Goal: Check status: Check status

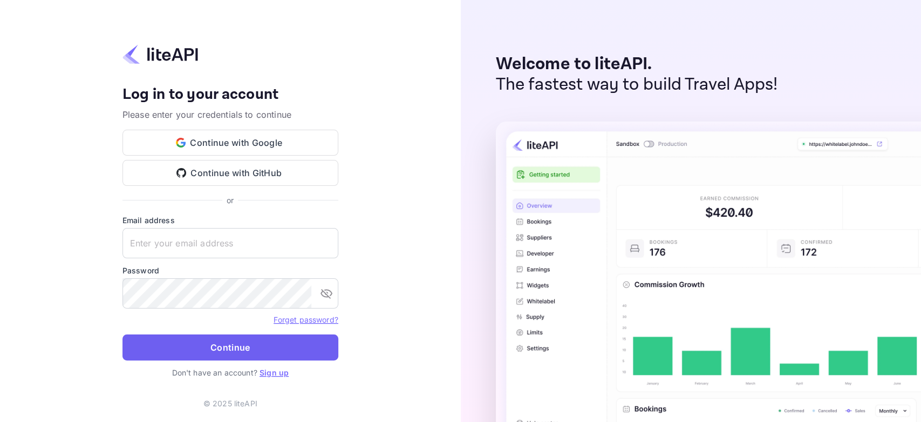
type input "[PERSON_NAME][EMAIL_ADDRESS][DOMAIN_NAME]"
click at [205, 342] on button "Continue" at bounding box center [231, 347] width 216 height 26
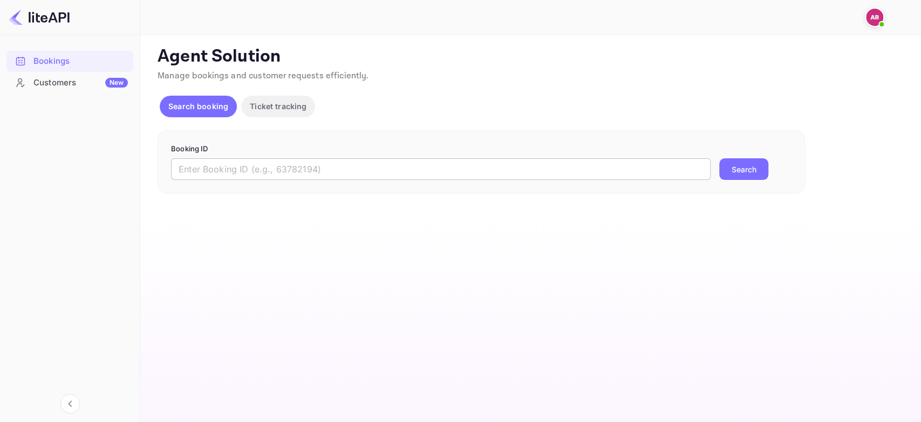
click at [309, 167] on input "text" at bounding box center [441, 169] width 540 height 22
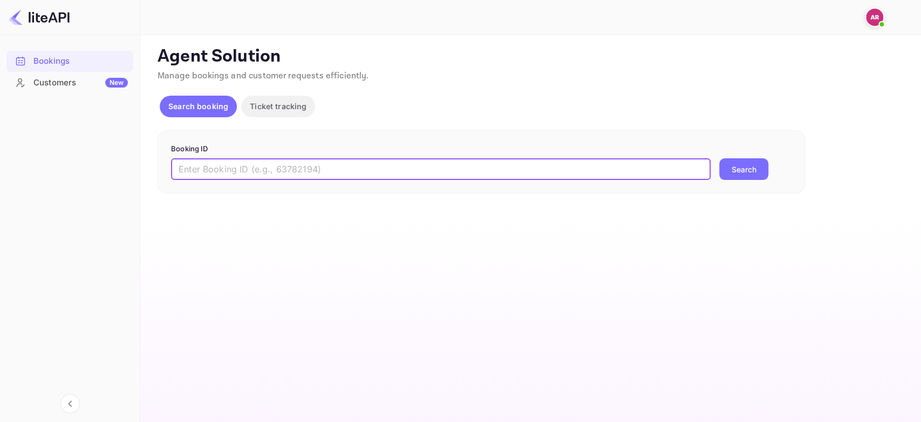
paste input "8773390"
type input "8773390"
click at [719, 158] on button "Search" at bounding box center [743, 169] width 49 height 22
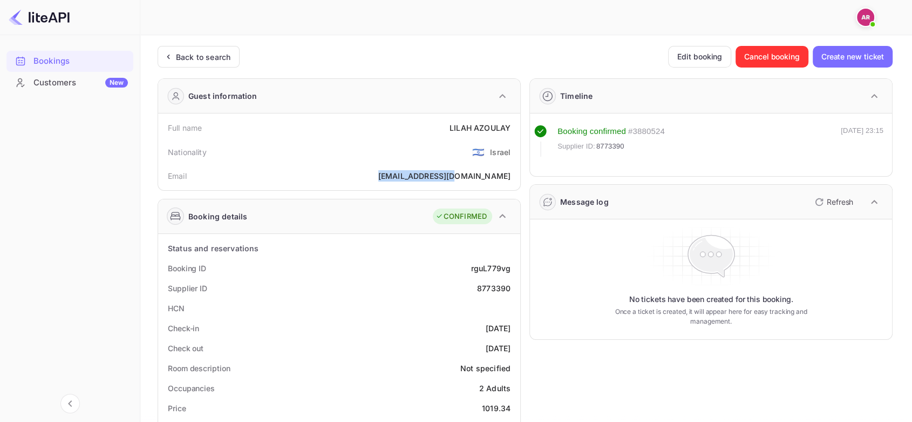
drag, startPoint x: 437, startPoint y: 176, endPoint x: 512, endPoint y: 176, distance: 75.0
click at [512, 176] on div "Email [EMAIL_ADDRESS][DOMAIN_NAME]" at bounding box center [339, 176] width 354 height 20
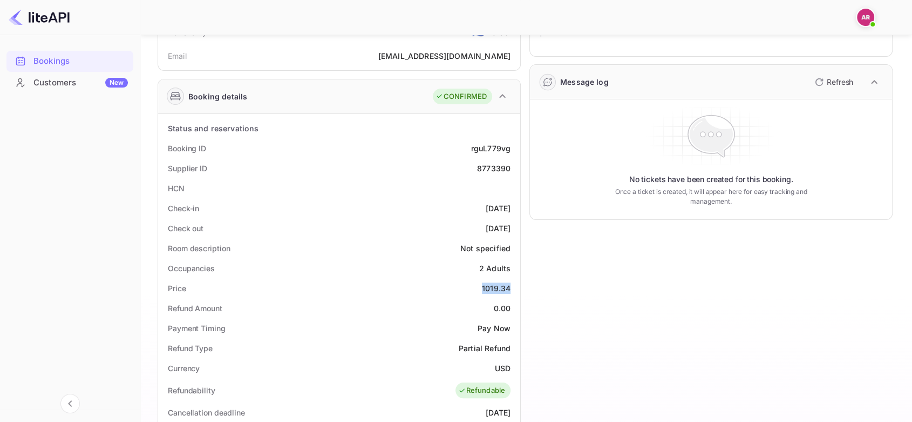
drag, startPoint x: 484, startPoint y: 286, endPoint x: 511, endPoint y: 277, distance: 27.8
click at [511, 278] on div "Price 1019.34" at bounding box center [339, 288] width 354 height 20
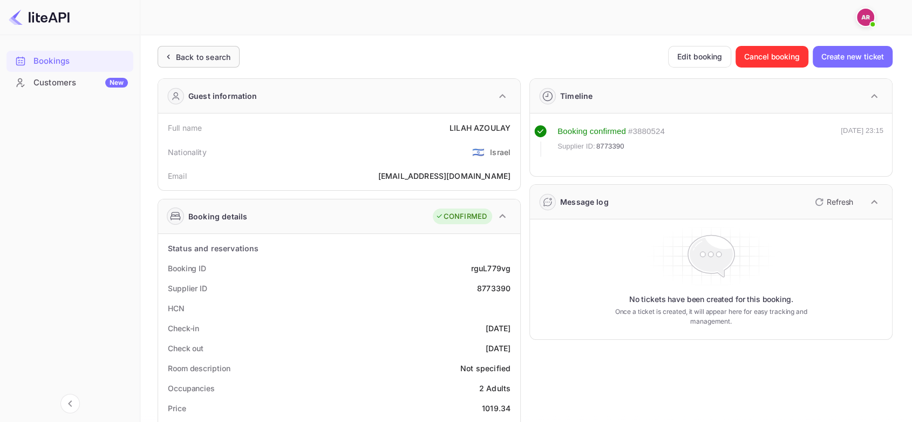
click at [194, 63] on div "Back to search" at bounding box center [199, 57] width 82 height 22
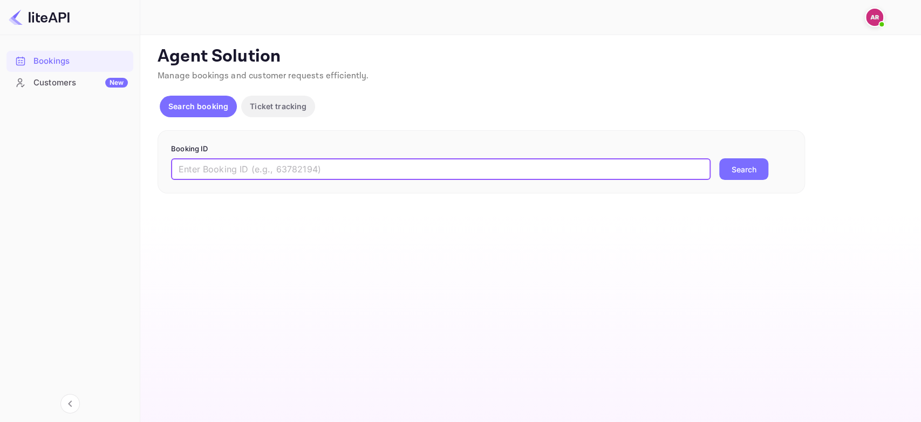
click at [226, 168] on input "text" at bounding box center [441, 169] width 540 height 22
paste input "8932623"
type input "8932623"
click at [719, 158] on button "Search" at bounding box center [743, 169] width 49 height 22
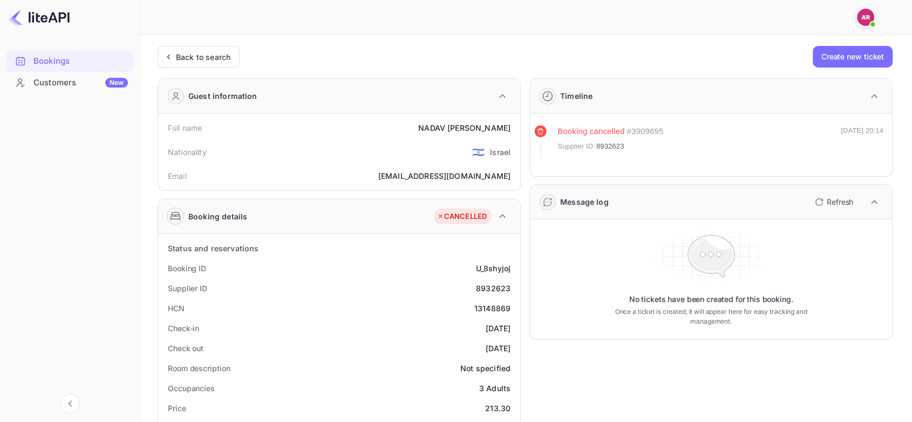
click at [609, 141] on span "8932623" at bounding box center [610, 146] width 28 height 11
copy span "8932623"
click at [207, 55] on div "Back to search" at bounding box center [203, 56] width 55 height 11
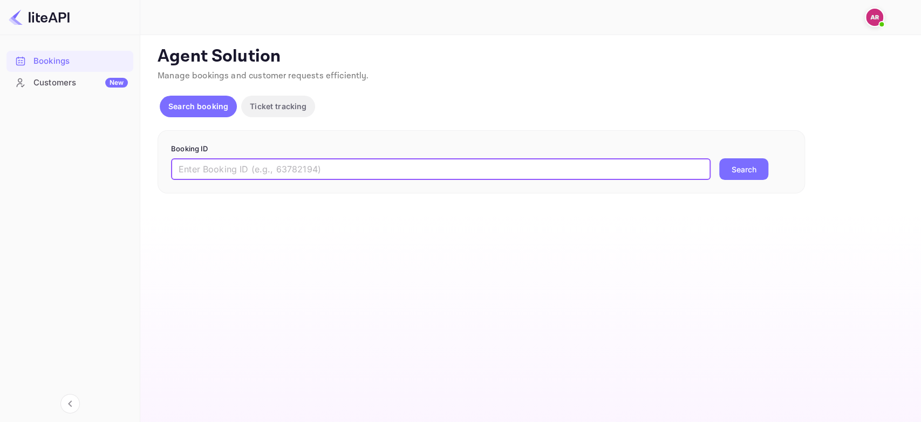
click at [219, 175] on input "text" at bounding box center [441, 169] width 540 height 22
paste input "9056815"
type input "9056815"
click at [743, 177] on button "Search" at bounding box center [743, 169] width 49 height 22
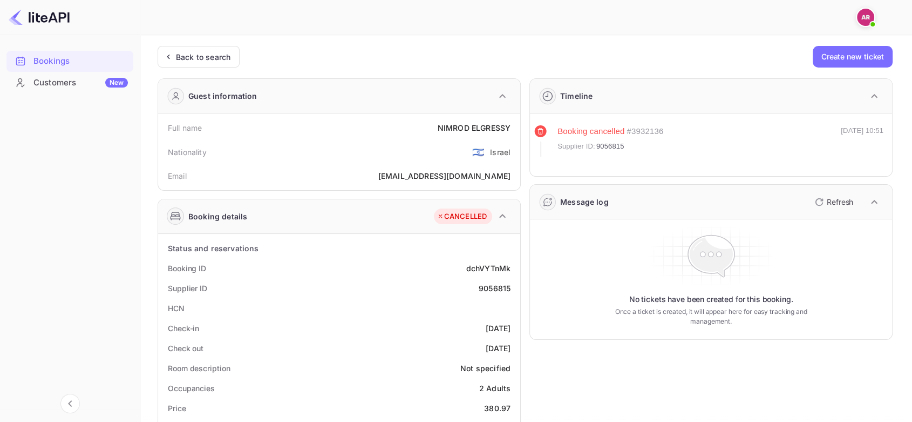
click at [610, 145] on span "9056815" at bounding box center [610, 146] width 28 height 11
copy span "9056815"
click at [213, 64] on div "Back to search" at bounding box center [199, 57] width 82 height 22
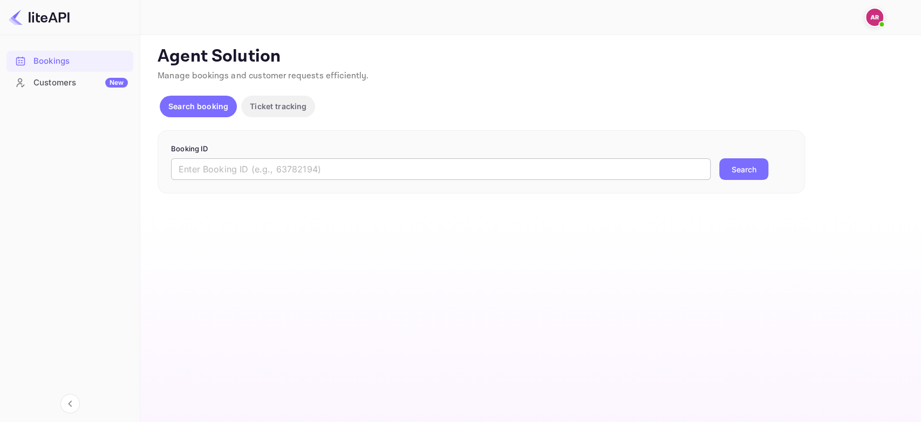
click at [219, 169] on input "text" at bounding box center [441, 169] width 540 height 22
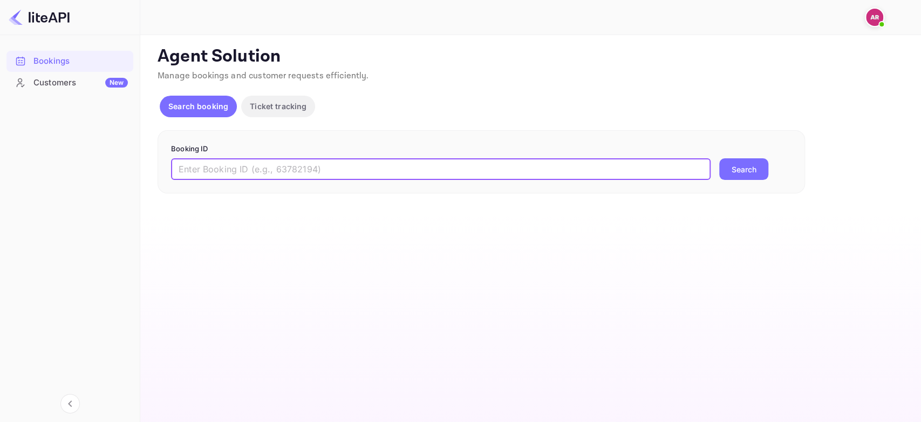
paste input "8939976"
type input "8939976"
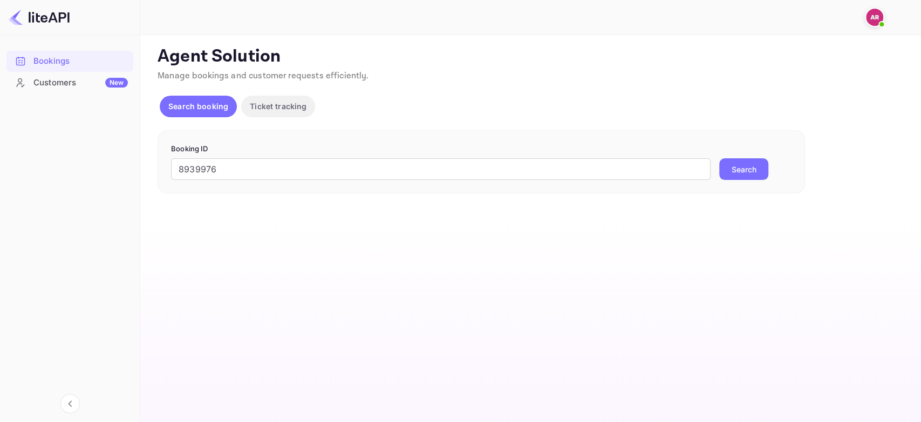
click at [745, 167] on button "Search" at bounding box center [743, 169] width 49 height 22
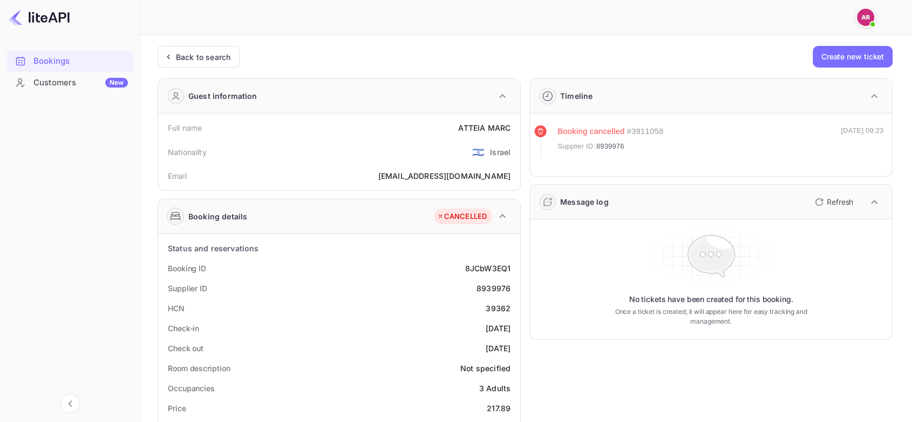
click at [613, 144] on span "8939976" at bounding box center [610, 146] width 28 height 11
copy span "8939976"
click at [186, 56] on div "Back to search" at bounding box center [203, 56] width 55 height 11
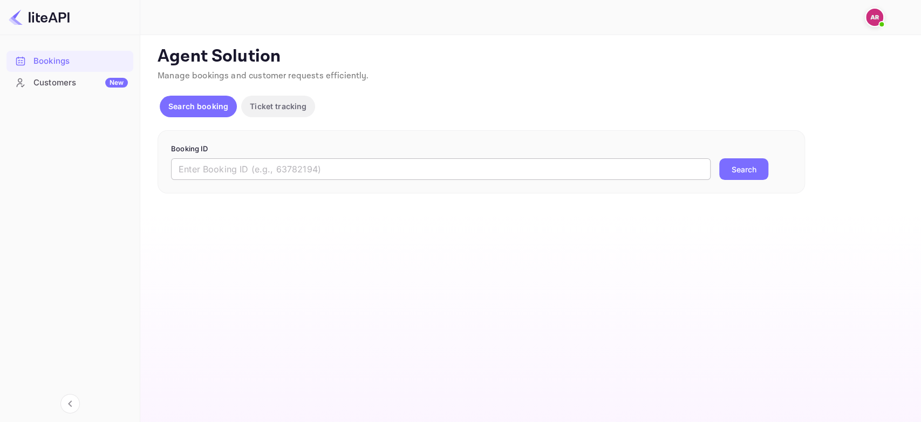
click at [263, 170] on input "text" at bounding box center [441, 169] width 540 height 22
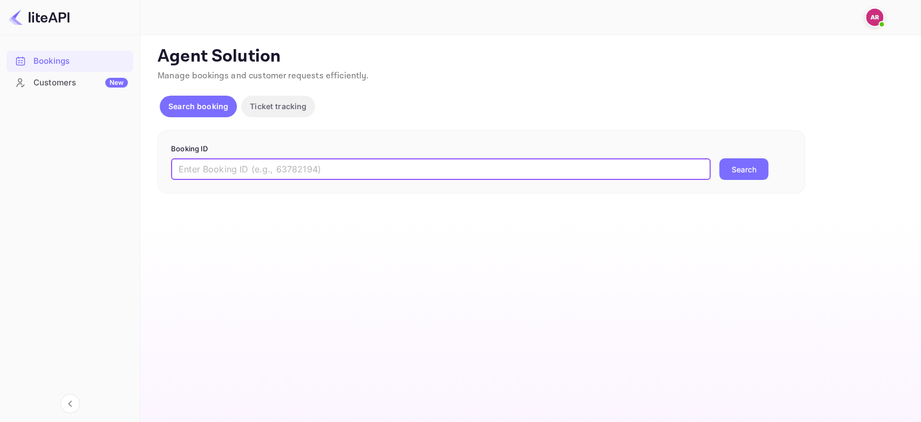
paste input "8877746"
type input "8877746"
click at [759, 166] on button "Search" at bounding box center [743, 169] width 49 height 22
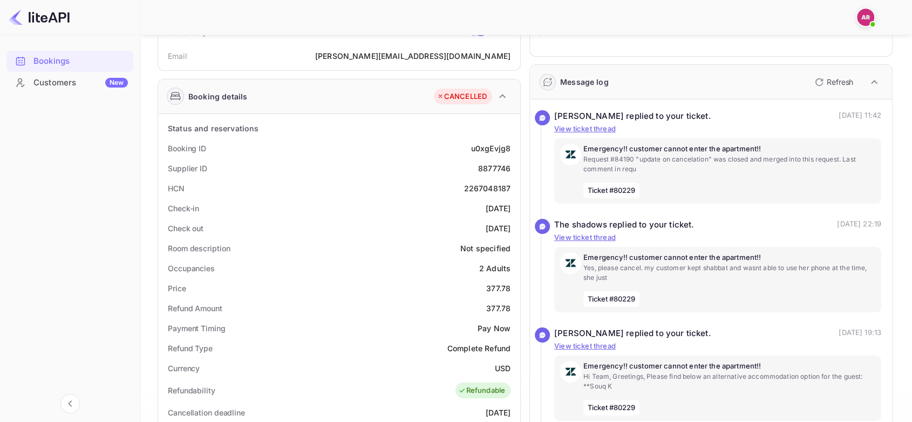
scroll to position [60, 0]
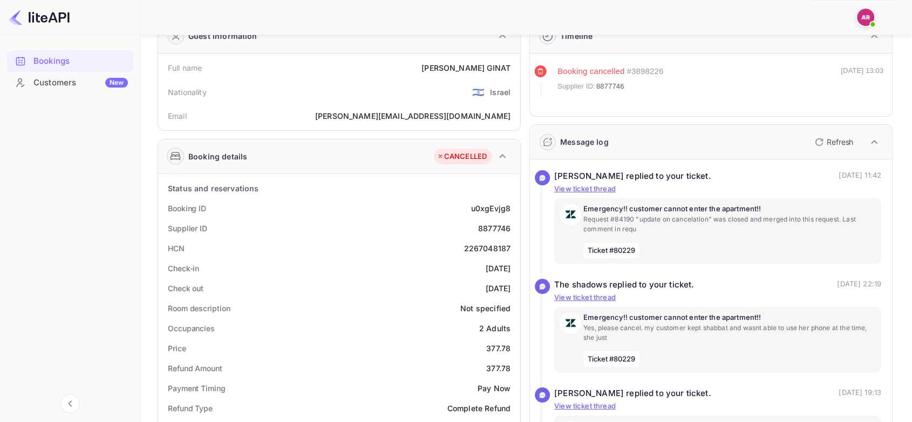
click at [610, 87] on span "8877746" at bounding box center [610, 86] width 28 height 11
copy span "8877746"
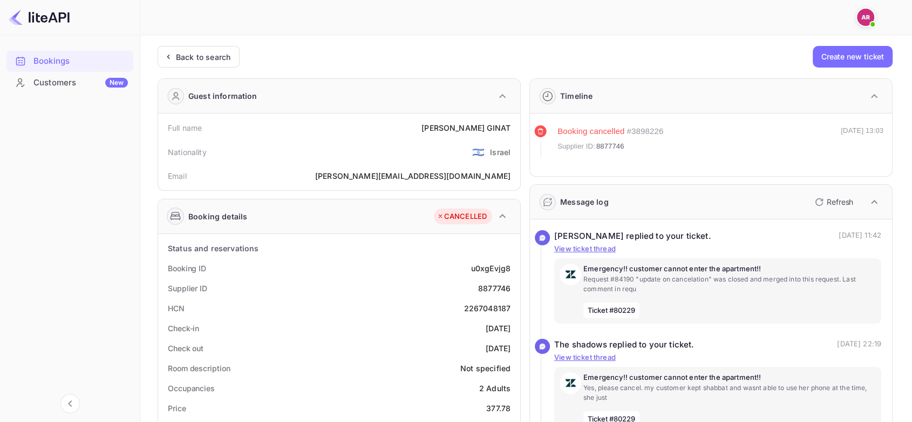
click at [467, 176] on div "[PERSON_NAME][EMAIL_ADDRESS][DOMAIN_NAME]" at bounding box center [412, 175] width 195 height 11
copy div "[PERSON_NAME][EMAIL_ADDRESS][DOMAIN_NAME]"
click at [192, 59] on div "Back to search" at bounding box center [203, 56] width 55 height 11
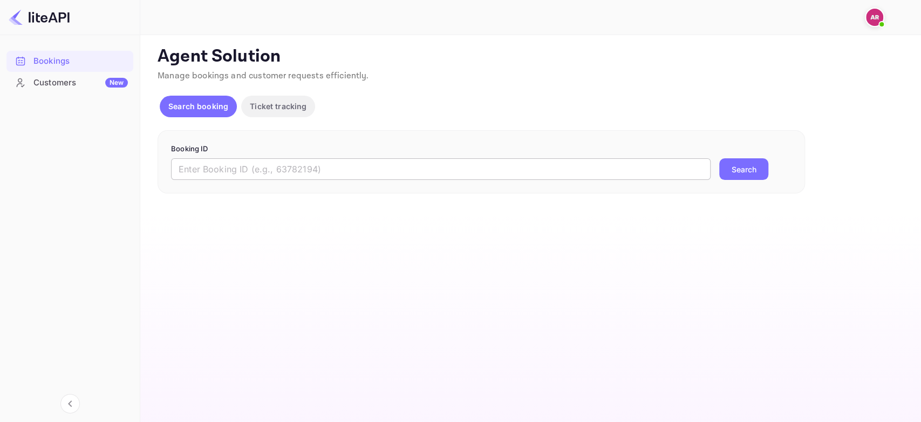
click at [225, 163] on input "text" at bounding box center [441, 169] width 540 height 22
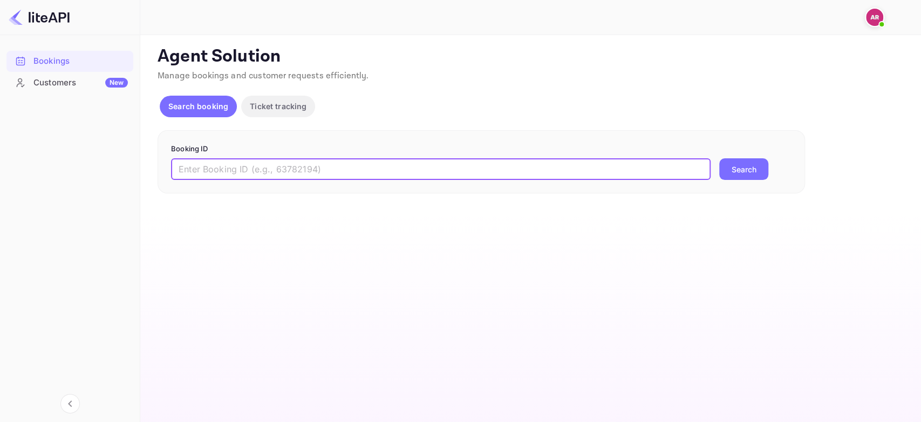
paste input "8939976"
type input "8939976"
click at [735, 172] on button "Search" at bounding box center [743, 169] width 49 height 22
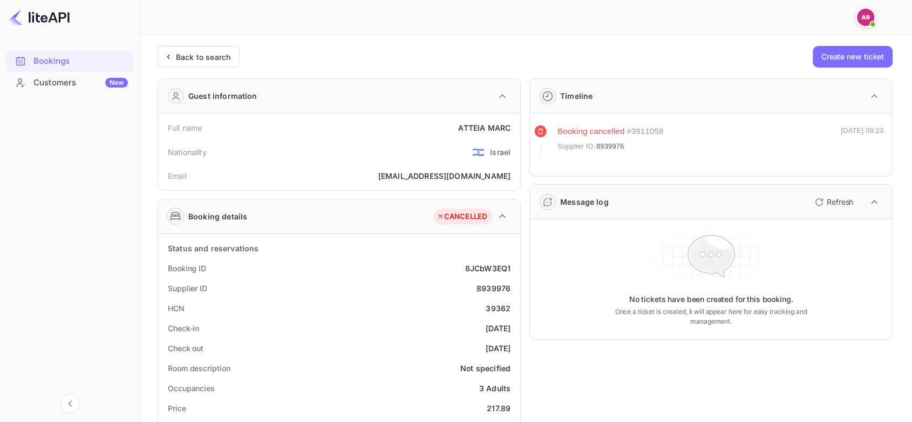
scroll to position [60, 0]
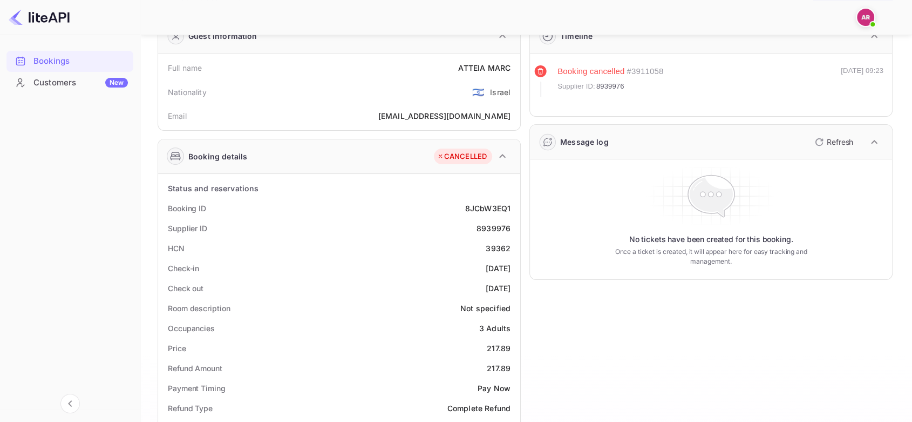
click at [444, 116] on div "[EMAIL_ADDRESS][DOMAIN_NAME]" at bounding box center [444, 115] width 132 height 11
copy div "[EMAIL_ADDRESS][DOMAIN_NAME]"
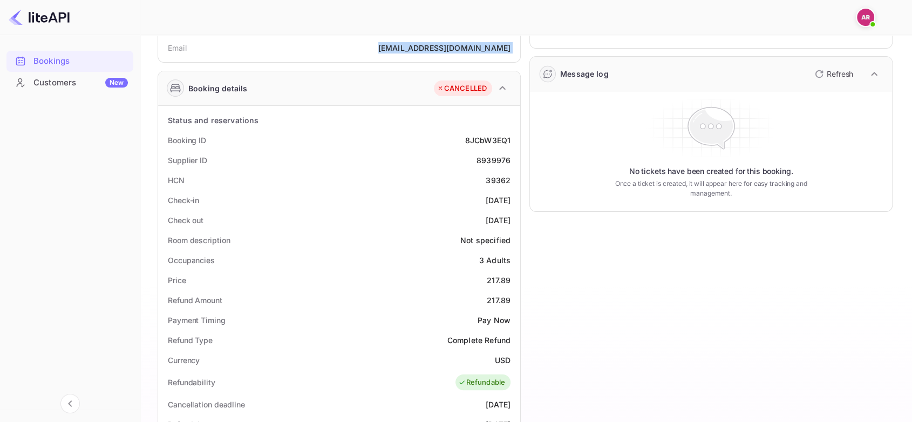
scroll to position [0, 0]
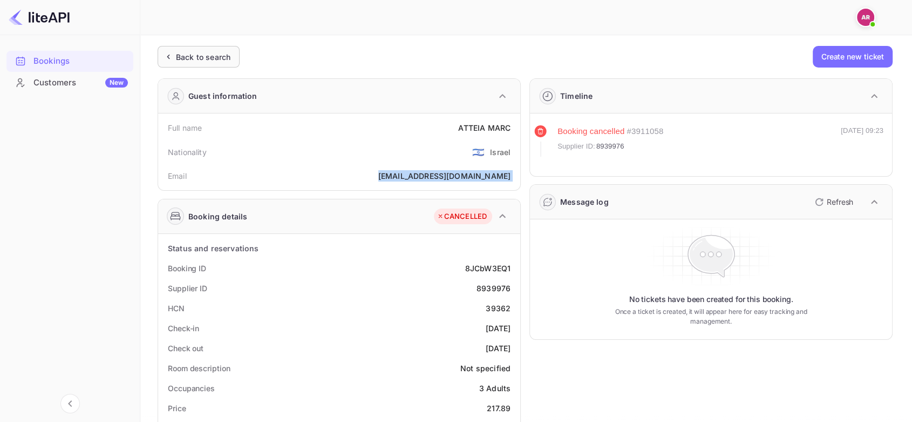
click at [223, 63] on div "Back to search" at bounding box center [199, 57] width 82 height 22
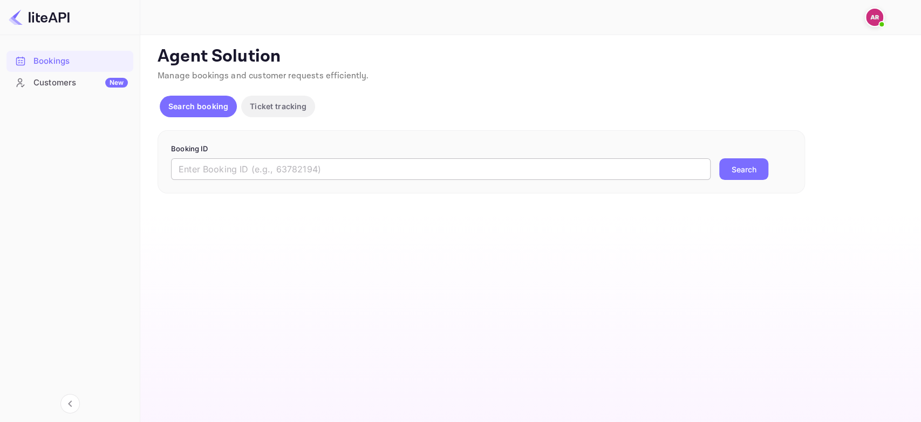
click at [220, 162] on input "text" at bounding box center [441, 169] width 540 height 22
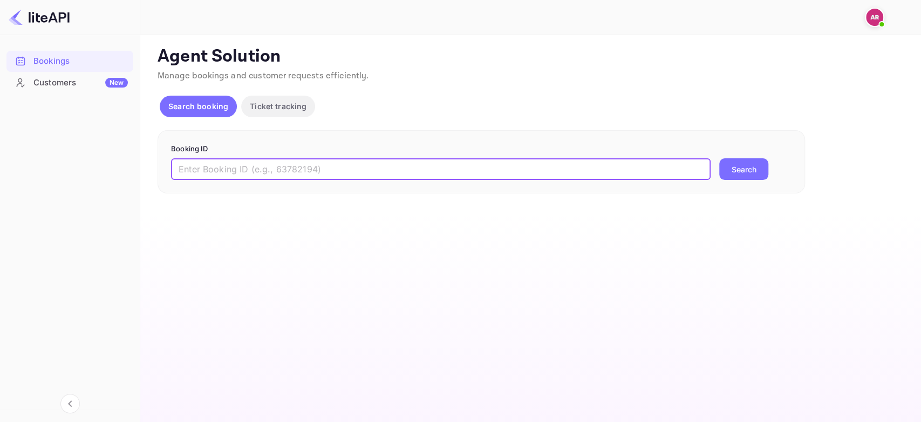
paste input "9056815"
type input "9056815"
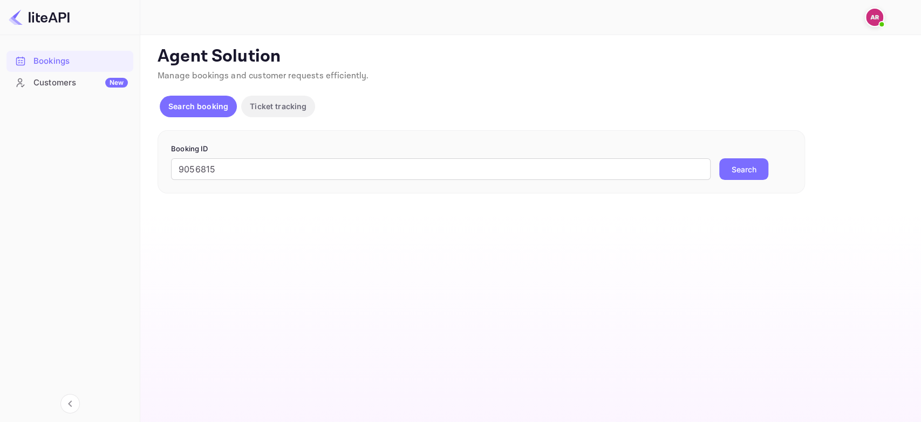
click at [730, 168] on button "Search" at bounding box center [743, 169] width 49 height 22
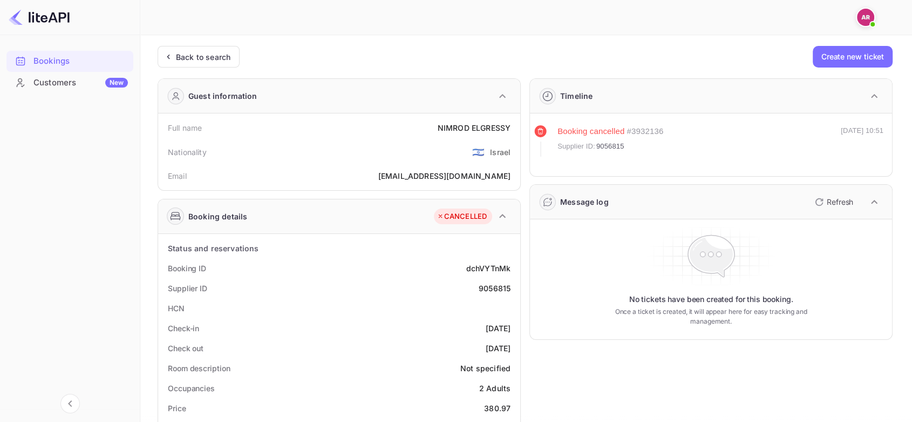
click at [465, 174] on div "[EMAIL_ADDRESS][DOMAIN_NAME]" at bounding box center [444, 175] width 132 height 11
copy div "[EMAIL_ADDRESS][DOMAIN_NAME]"
click at [187, 58] on div "Back to search" at bounding box center [203, 56] width 55 height 11
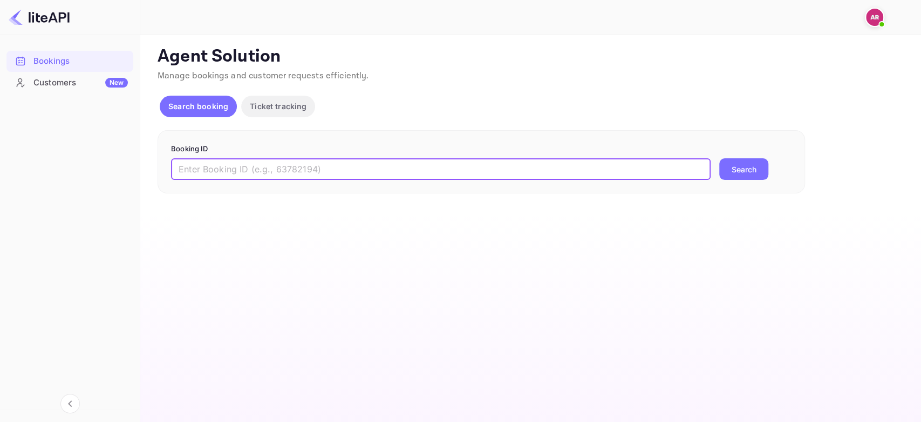
click at [229, 172] on input "text" at bounding box center [441, 169] width 540 height 22
paste input "8932623"
type input "8932623"
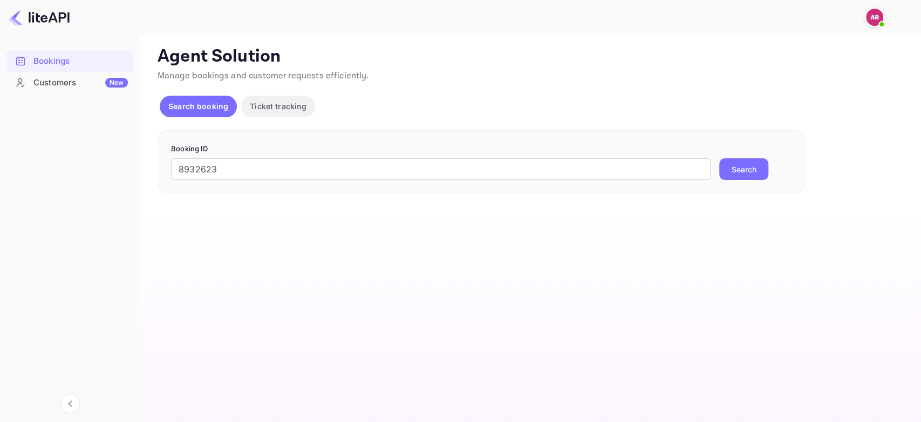
click at [747, 167] on button "Search" at bounding box center [743, 169] width 49 height 22
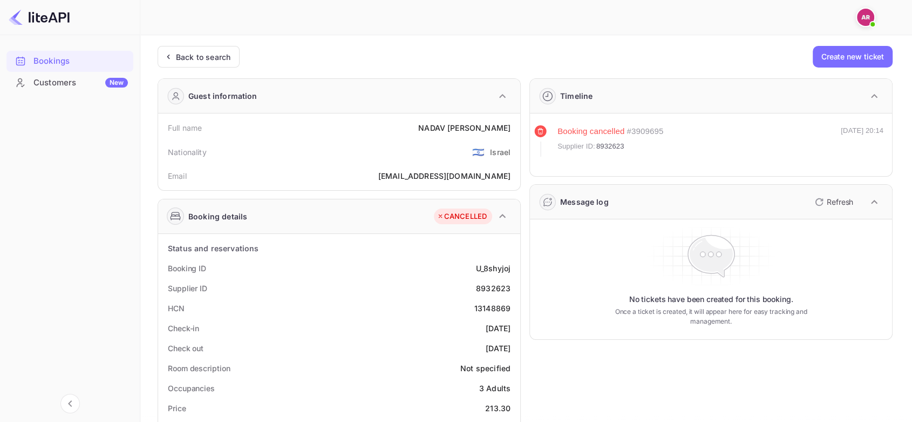
click at [451, 174] on div "[EMAIL_ADDRESS][DOMAIN_NAME]" at bounding box center [444, 175] width 132 height 11
copy div "[EMAIL_ADDRESS][DOMAIN_NAME]"
